Goal: Transaction & Acquisition: Purchase product/service

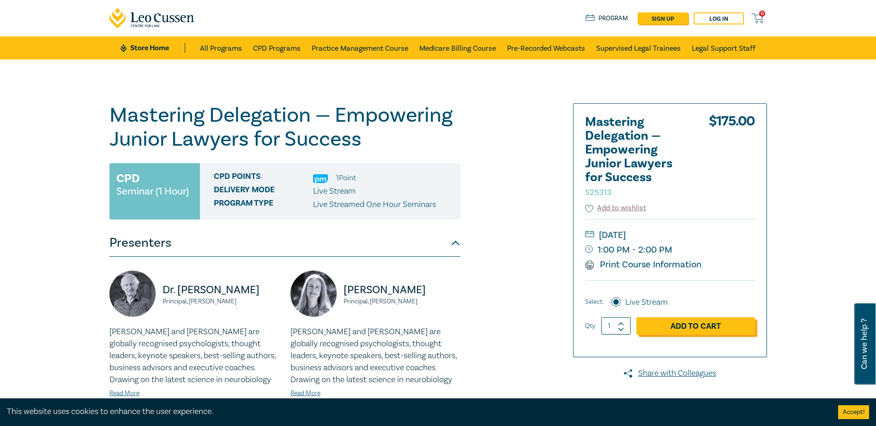
click at [709, 322] on link "Add to Cart" at bounding box center [695, 327] width 119 height 18
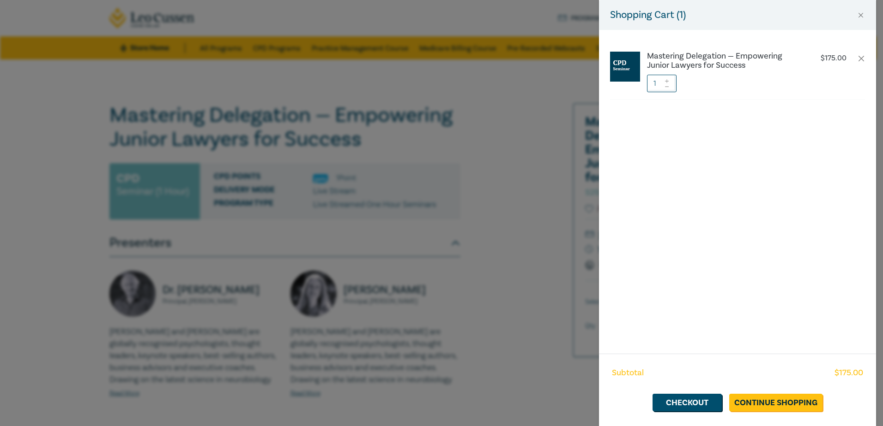
click at [667, 80] on icon at bounding box center [666, 81] width 6 height 4
click at [694, 398] on link "Checkout" at bounding box center [686, 403] width 69 height 18
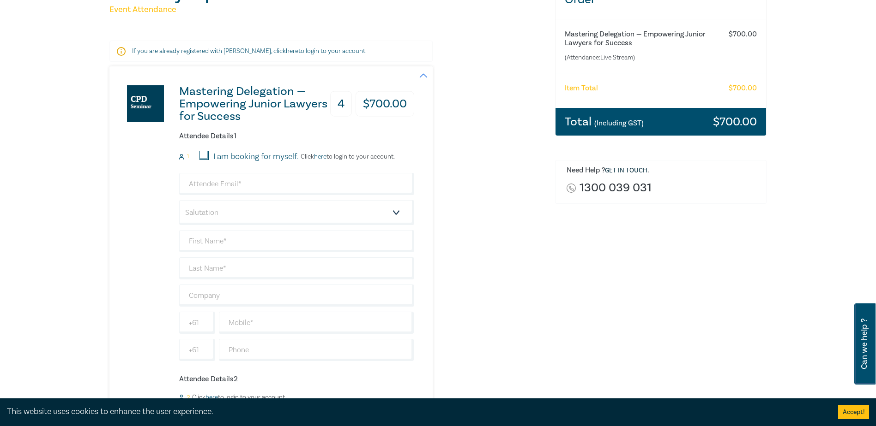
scroll to position [138, 0]
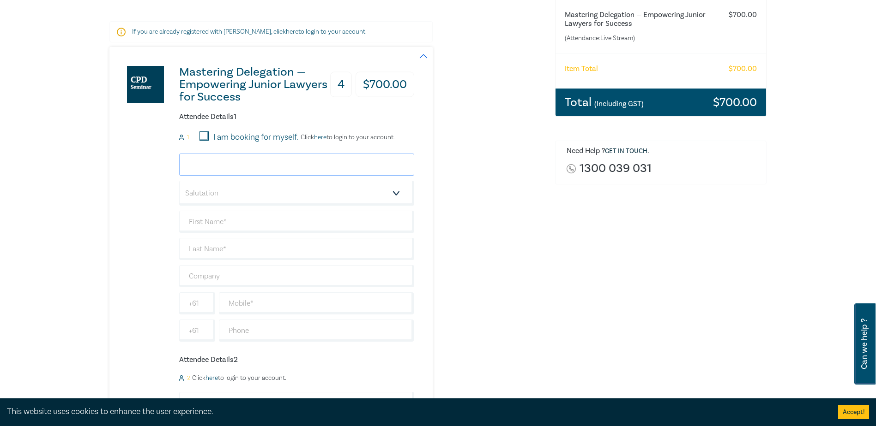
click at [244, 166] on input "email" at bounding box center [296, 165] width 235 height 22
click at [253, 166] on input "email" at bounding box center [296, 165] width 235 height 22
paste input "[EMAIL_ADDRESS][DOMAIN_NAME]"
type input "[EMAIL_ADDRESS][DOMAIN_NAME]"
click at [253, 196] on select "Salutation Mr. Mrs. Ms. Miss Dr. Prof. Other" at bounding box center [296, 193] width 235 height 25
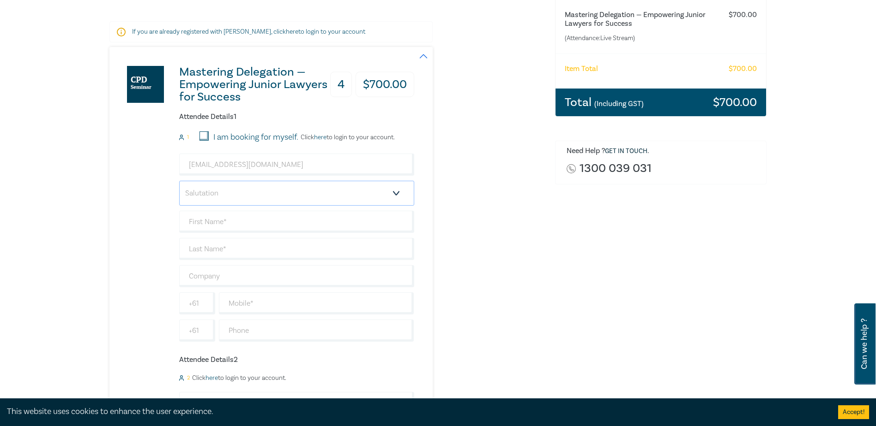
select select "Mr."
click at [179, 181] on select "Salutation Mr. Mrs. Ms. Miss Dr. Prof. Other" at bounding box center [296, 193] width 235 height 25
click at [222, 221] on input "text" at bounding box center [296, 222] width 235 height 22
type input "Kon"
click at [243, 252] on input "text" at bounding box center [296, 249] width 235 height 22
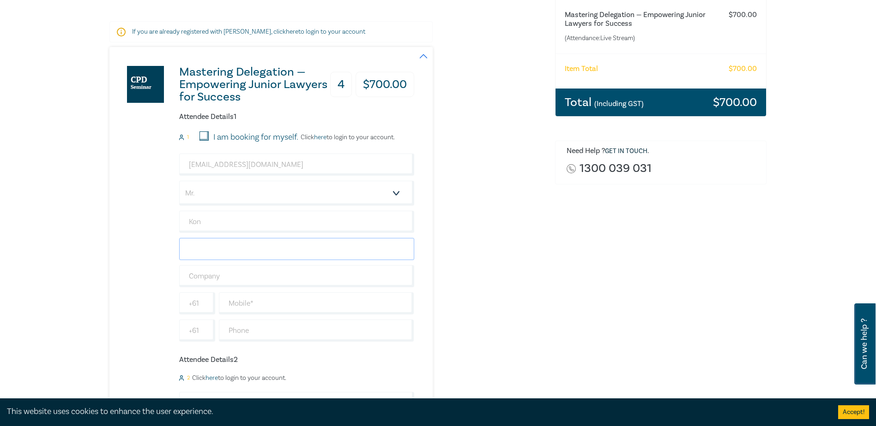
type input "N"
type input "[DEMOGRAPHIC_DATA]"
click at [245, 274] on input "text" at bounding box center [296, 276] width 235 height 22
type input "[PERSON_NAME]"
click at [272, 303] on input "text" at bounding box center [316, 304] width 195 height 22
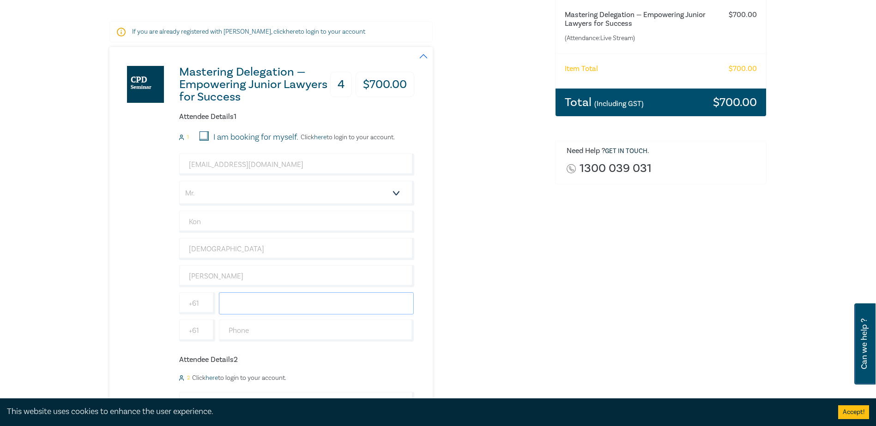
click at [242, 302] on input "text" at bounding box center [316, 304] width 195 height 22
paste input "[PHONE_NUMBER]"
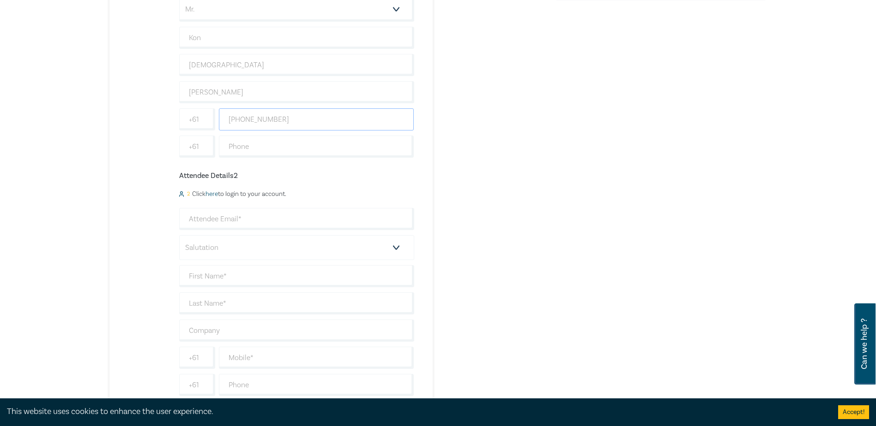
scroll to position [323, 0]
type input "[PHONE_NUMBER]"
click at [282, 220] on input "email" at bounding box center [296, 219] width 235 height 22
click at [210, 218] on input "email" at bounding box center [296, 219] width 235 height 22
paste input "[EMAIL_ADDRESS][DOMAIN_NAME]"
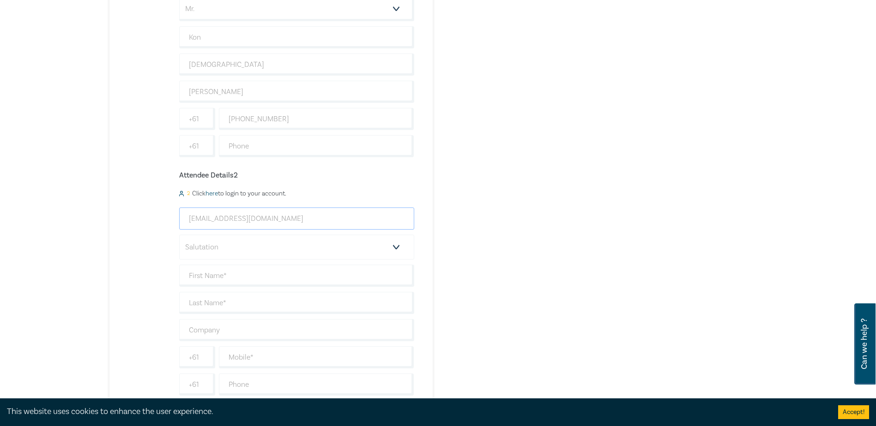
type input "[EMAIL_ADDRESS][DOMAIN_NAME]"
click at [211, 249] on select "Salutation Mr. Mrs. Ms. Miss Dr. Prof. Other" at bounding box center [296, 247] width 235 height 25
select select "Ms."
click at [179, 235] on select "Salutation Mr. Mrs. Ms. Miss Dr. Prof. Other" at bounding box center [296, 247] width 235 height 25
click at [222, 285] on input "text" at bounding box center [296, 276] width 235 height 22
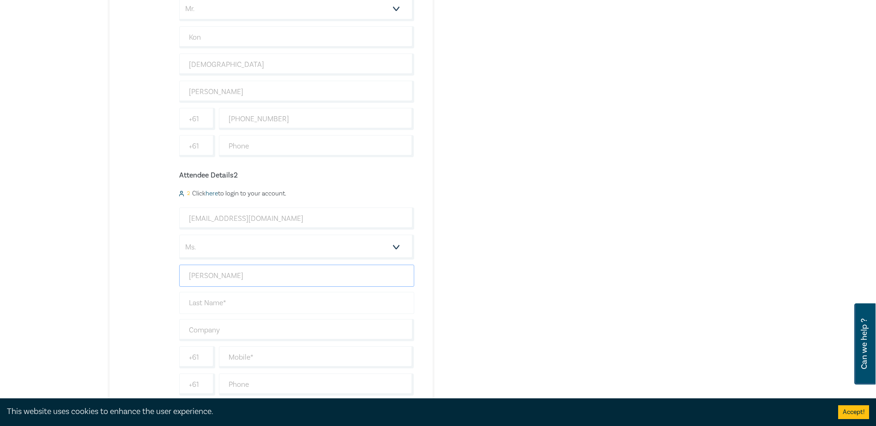
type input "[PERSON_NAME]"
click at [247, 301] on input "text" at bounding box center [296, 303] width 235 height 22
type input "[PERSON_NAME]"
click at [213, 329] on input "text" at bounding box center [296, 330] width 235 height 22
type input "[PERSON_NAME]"
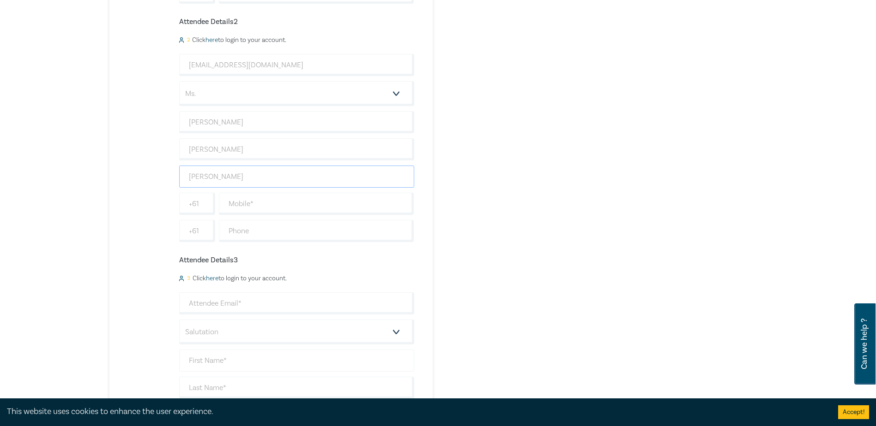
scroll to position [508, 0]
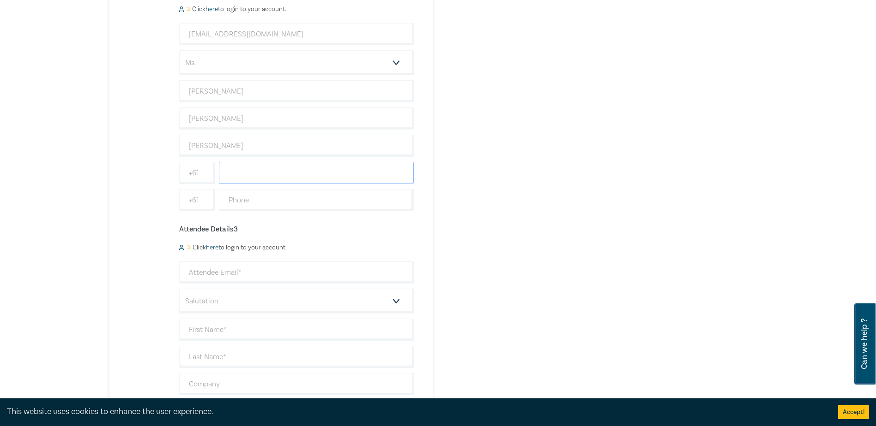
click at [242, 172] on input "text" at bounding box center [316, 173] width 195 height 22
paste input "[PHONE_NUMBER]"
type input "[PHONE_NUMBER]"
click at [228, 273] on input "email" at bounding box center [296, 273] width 235 height 22
paste input "[PERSON_NAME][EMAIL_ADDRESS][DOMAIN_NAME]"
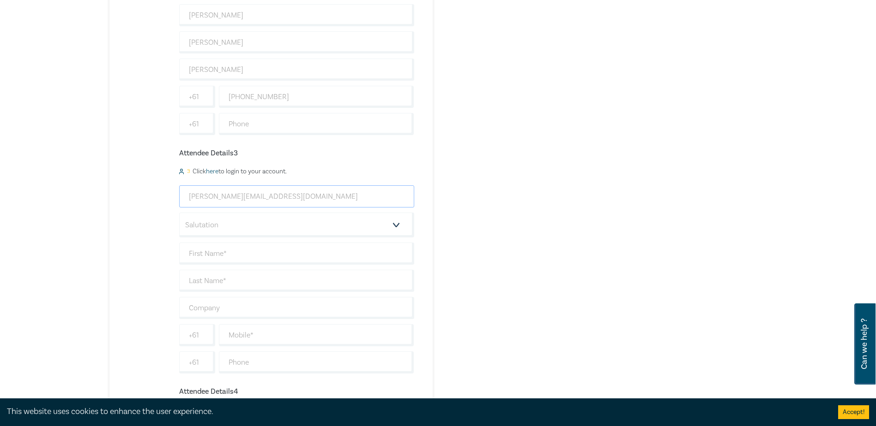
scroll to position [600, 0]
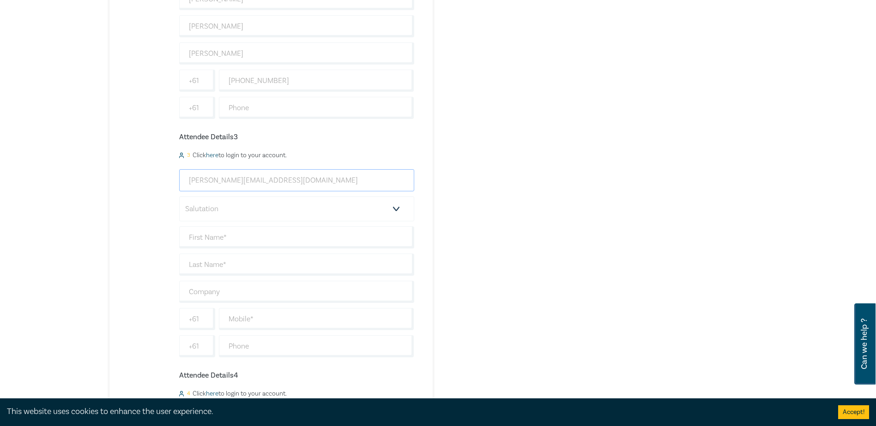
type input "[PERSON_NAME][EMAIL_ADDRESS][DOMAIN_NAME]"
click at [218, 216] on select "Salutation Mr. Mrs. Ms. Miss Dr. Prof. Other" at bounding box center [296, 209] width 235 height 25
select select "Miss"
click at [179, 197] on select "Salutation Mr. Mrs. Ms. Miss Dr. Prof. Other" at bounding box center [296, 209] width 235 height 25
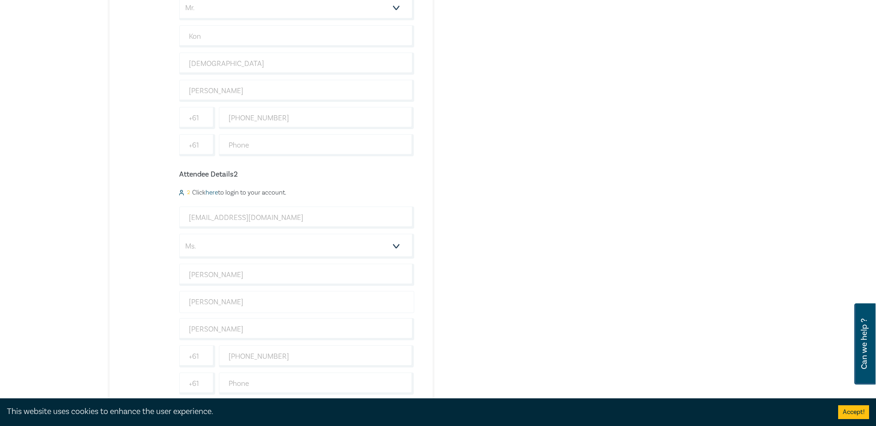
scroll to position [369, 0]
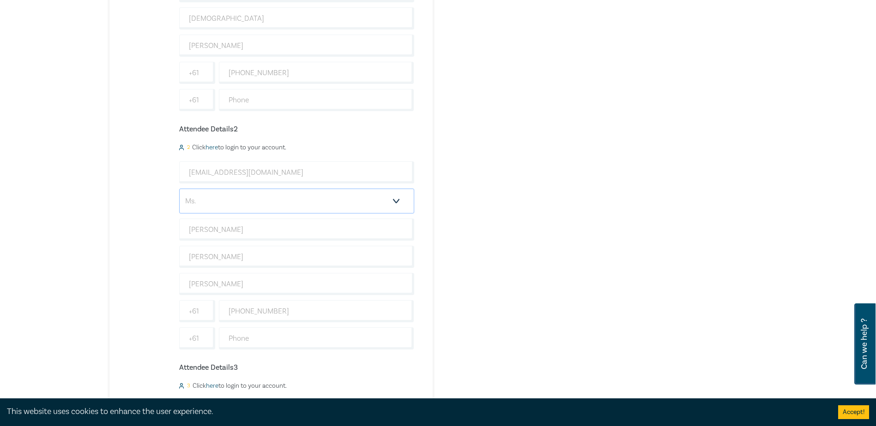
click at [235, 204] on select "Salutation Mr. Mrs. Ms. Miss Dr. Prof. Other" at bounding box center [296, 201] width 235 height 25
select select "Miss"
click at [179, 189] on select "Salutation Mr. Mrs. Ms. Miss Dr. Prof. Other" at bounding box center [296, 201] width 235 height 25
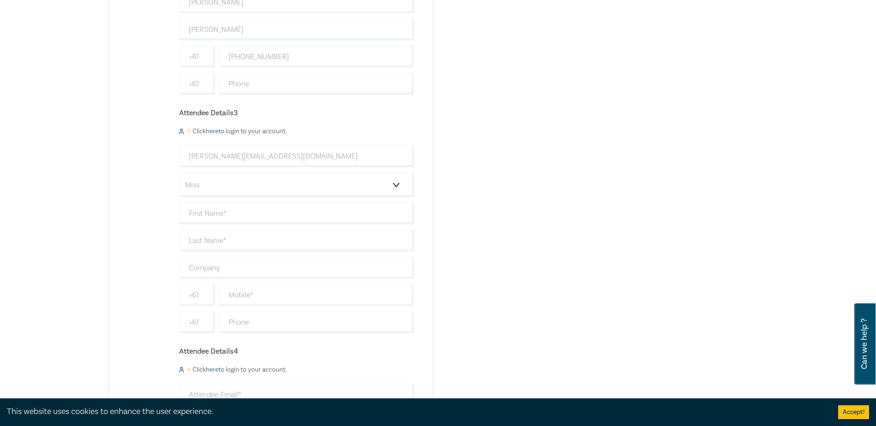
scroll to position [646, 0]
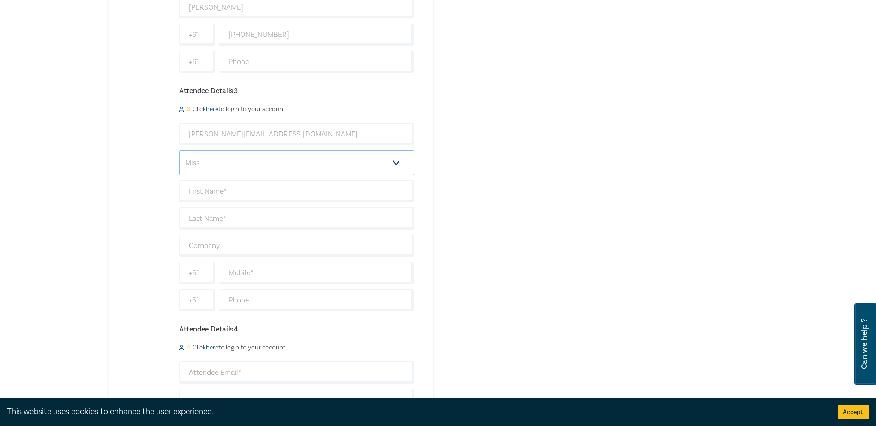
click at [347, 169] on select "Salutation Mr. Mrs. Ms. Miss Dr. Prof. Other" at bounding box center [296, 162] width 235 height 25
select select
click at [179, 150] on select "Salutation Mr. Mrs. Ms. Miss Dr. Prof. Other" at bounding box center [296, 162] width 235 height 25
click at [264, 194] on input "text" at bounding box center [296, 191] width 235 height 22
click at [238, 189] on input "text" at bounding box center [296, 191] width 235 height 22
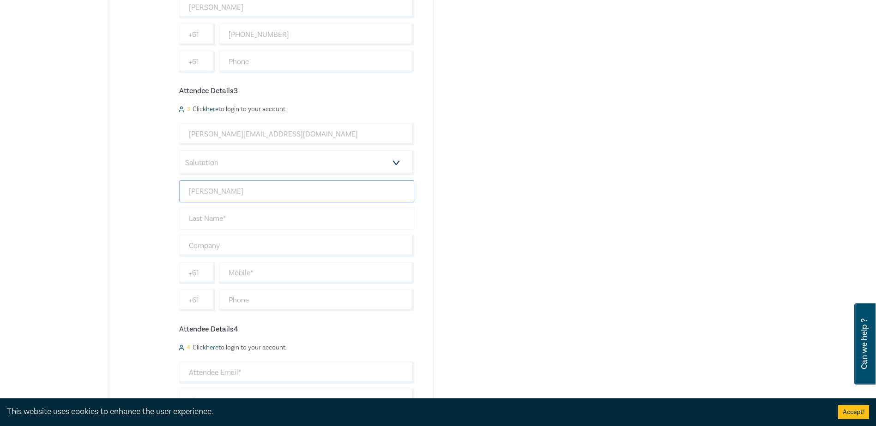
type input "[PERSON_NAME]"
drag, startPoint x: 219, startPoint y: 215, endPoint x: 220, endPoint y: 219, distance: 4.6
click at [220, 219] on input "text" at bounding box center [296, 219] width 235 height 22
type input "O'Dell"
click at [233, 241] on input "text" at bounding box center [296, 246] width 235 height 22
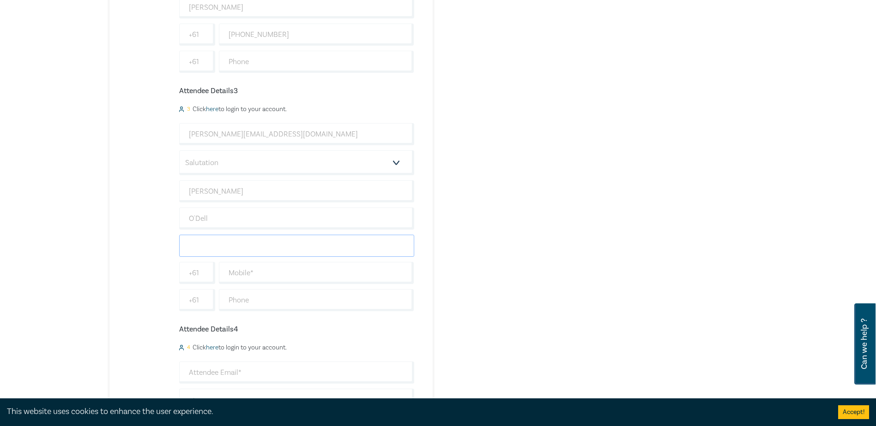
type input "[PERSON_NAME]"
click at [258, 270] on input "text" at bounding box center [316, 273] width 195 height 22
click at [248, 275] on input "text" at bounding box center [316, 273] width 195 height 22
paste input "[PHONE_NUMBER]"
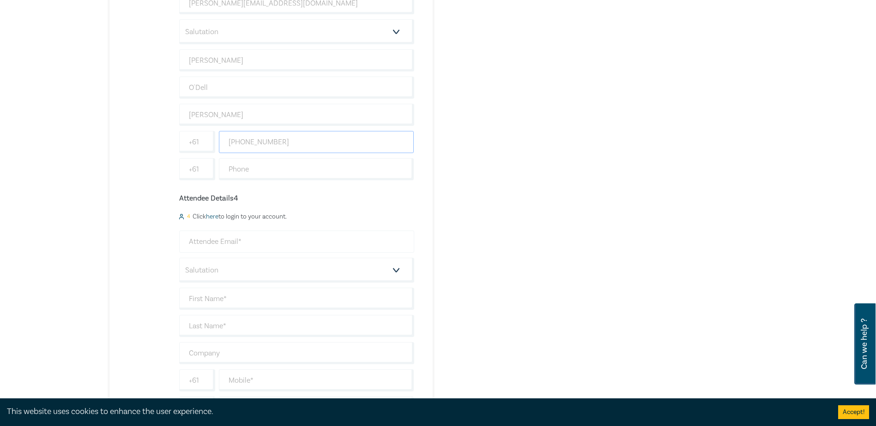
scroll to position [785, 0]
type input "[PHONE_NUMBER]"
click at [219, 239] on input "email" at bounding box center [296, 234] width 235 height 22
paste input "[EMAIL_ADDRESS][DOMAIN_NAME]"
type input "[EMAIL_ADDRESS][DOMAIN_NAME]"
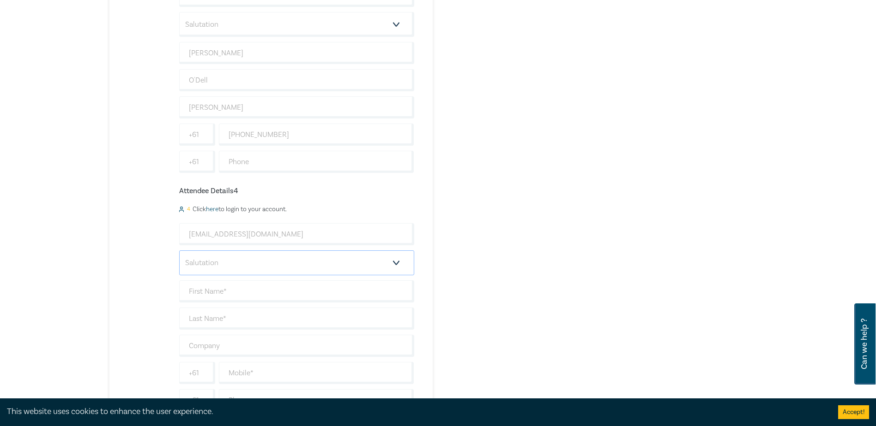
click at [269, 262] on select "Salutation Mr. Mrs. Ms. Miss Dr. Prof. Other" at bounding box center [296, 263] width 235 height 25
select select "Mr."
click at [179, 251] on select "Salutation Mr. Mrs. Ms. Miss Dr. Prof. Other" at bounding box center [296, 263] width 235 height 25
click at [225, 295] on input "text" at bounding box center [296, 292] width 235 height 22
type input "[PERSON_NAME]"
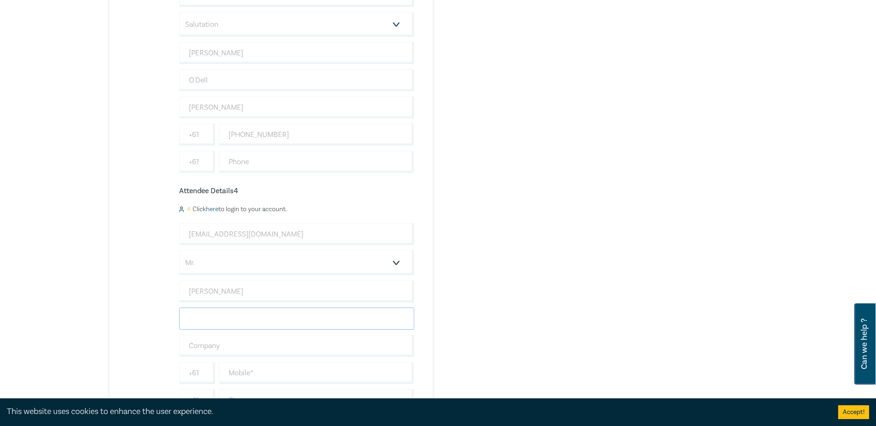
click at [245, 321] on input "text" at bounding box center [296, 319] width 235 height 22
type input "Kyrios"
click at [246, 335] on input "text" at bounding box center [296, 346] width 235 height 22
click at [267, 352] on input "text" at bounding box center [296, 346] width 235 height 22
type input "[PERSON_NAME]"
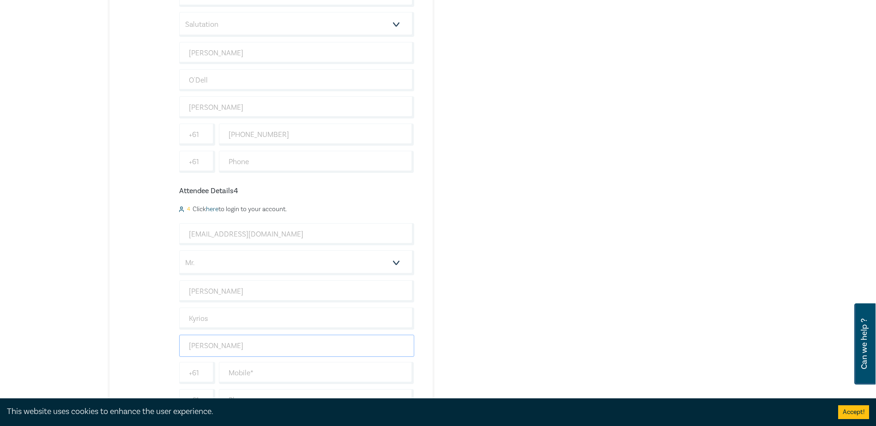
scroll to position [831, 0]
click at [246, 327] on input "text" at bounding box center [316, 327] width 195 height 22
paste input "[PHONE_NUMBER]"
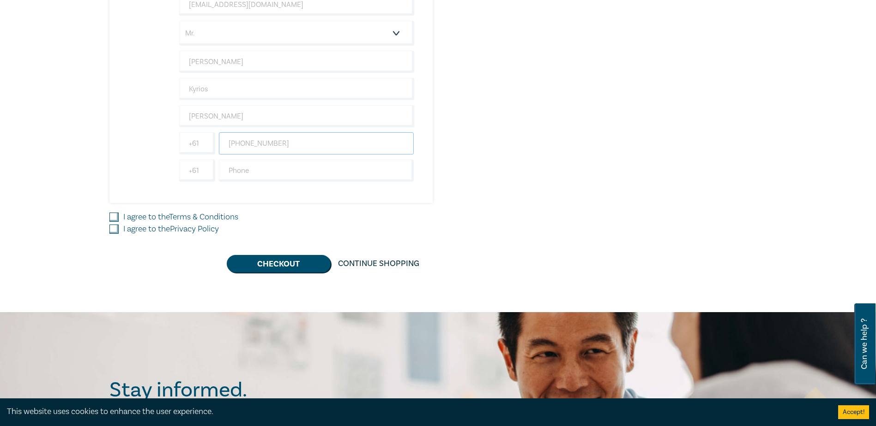
scroll to position [1015, 0]
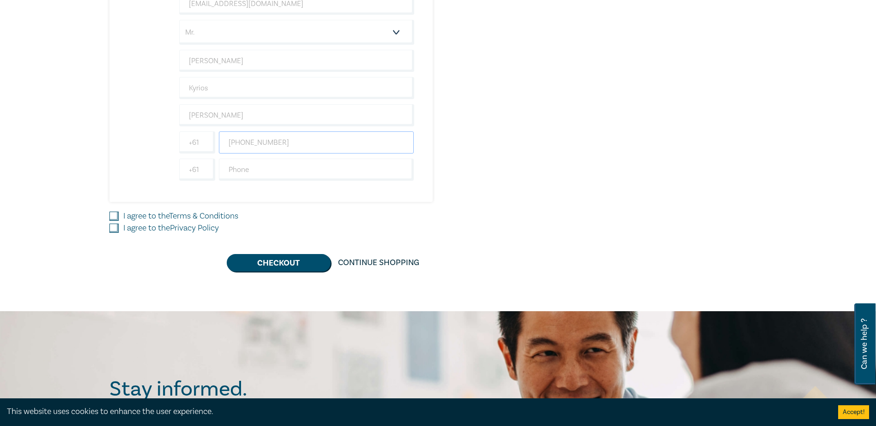
type input "[PHONE_NUMBER]"
click at [284, 267] on button "Checkout" at bounding box center [279, 263] width 104 height 18
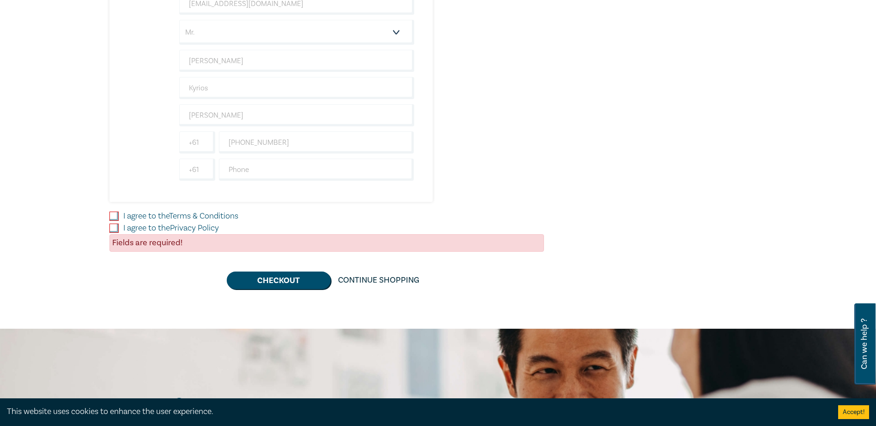
click at [114, 218] on input "I agree to the Terms & Conditions" at bounding box center [113, 216] width 9 height 9
checkbox input "true"
click at [116, 229] on input "I agree to the Privacy Policy" at bounding box center [113, 228] width 9 height 9
checkbox input "true"
click at [280, 286] on button "Checkout" at bounding box center [279, 281] width 104 height 18
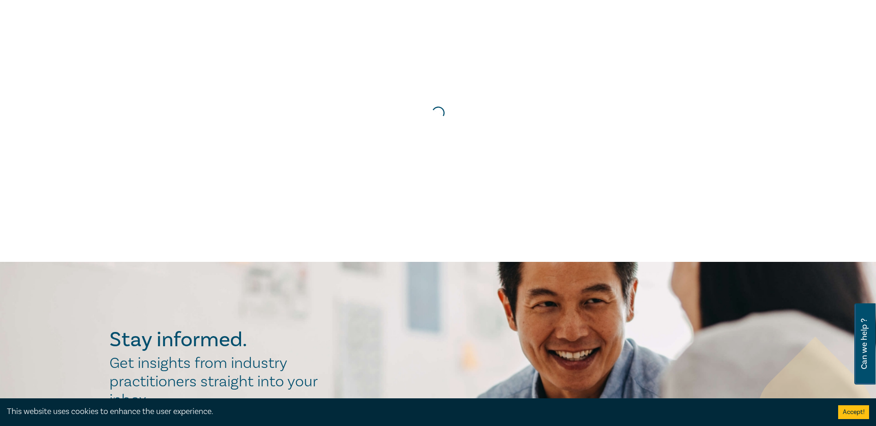
scroll to position [0, 0]
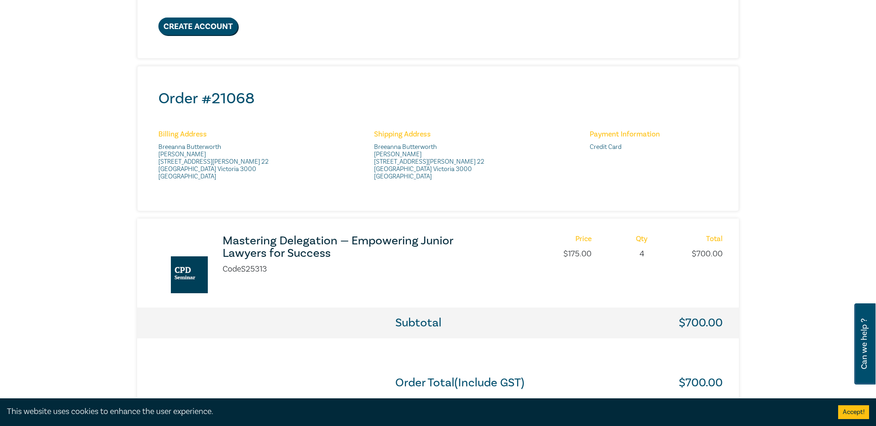
scroll to position [369, 0]
